Goal: Find contact information: Find contact information

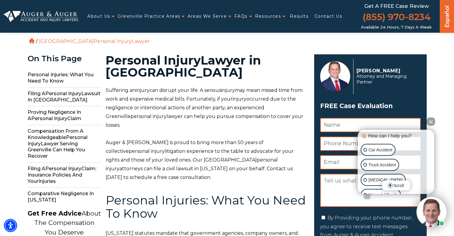
drag, startPoint x: 319, startPoint y: 18, endPoint x: 294, endPoint y: 5, distance: 28.0
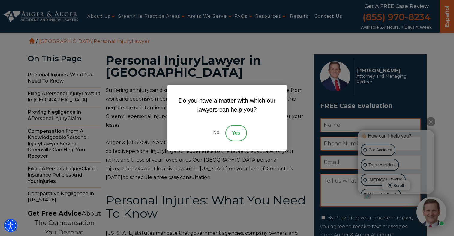
click at [215, 132] on link "No" at bounding box center [216, 133] width 18 height 16
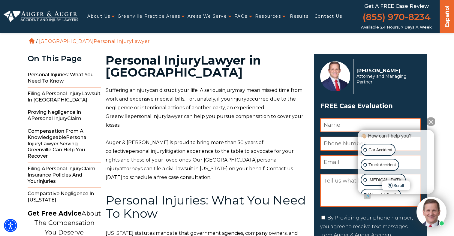
click at [66, 11] on img at bounding box center [41, 16] width 74 height 11
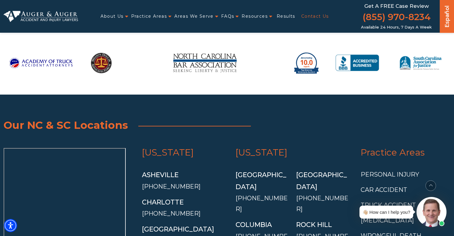
scroll to position [1231, 0]
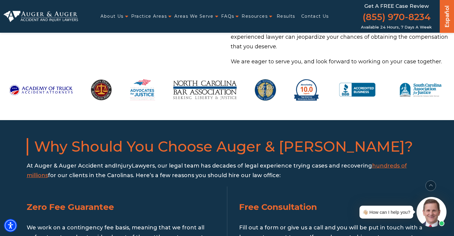
scroll to position [612, 0]
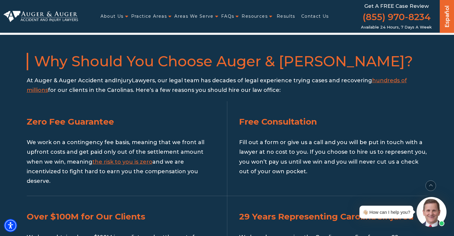
click at [36, 79] on p "At Auger & Auger Accident and Injury Lawyers, our legal team has decades of leg…" at bounding box center [227, 86] width 401 height 20
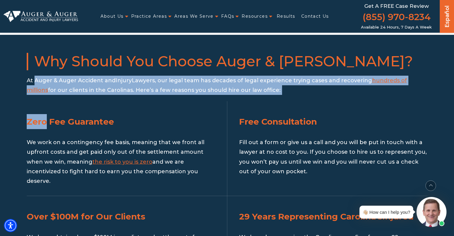
drag, startPoint x: 36, startPoint y: 79, endPoint x: 126, endPoint y: 89, distance: 90.2
click at [127, 94] on p "At Auger & Auger Accident and Injury Lawyers, our legal team has decades of leg…" at bounding box center [227, 86] width 401 height 20
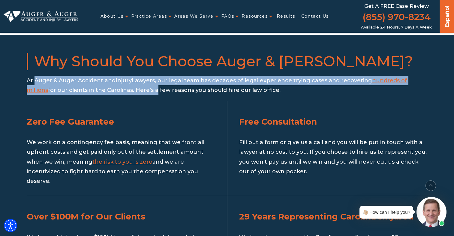
click at [144, 84] on p "At Auger & Auger Accident and Injury Lawyers, our legal team has decades of leg…" at bounding box center [227, 86] width 401 height 20
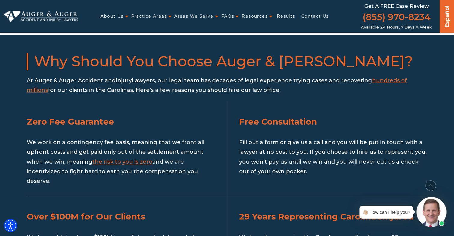
click at [146, 80] on p "At Auger & Auger Accident and Injury Lawyers, our legal team has decades of leg…" at bounding box center [227, 86] width 401 height 20
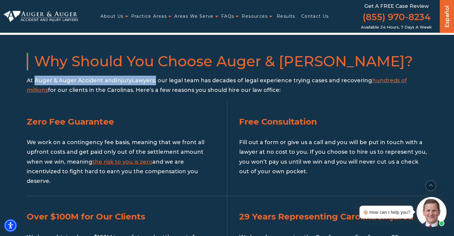
drag, startPoint x: 146, startPoint y: 80, endPoint x: 40, endPoint y: 79, distance: 105.6
click at [40, 79] on p "At Auger & Auger Accident and Injury Lawyers, our legal team has decades of leg…" at bounding box center [227, 86] width 401 height 20
copy p "Auger & Auger Accident and Injury Lawyers"
